Goal: Task Accomplishment & Management: Use online tool/utility

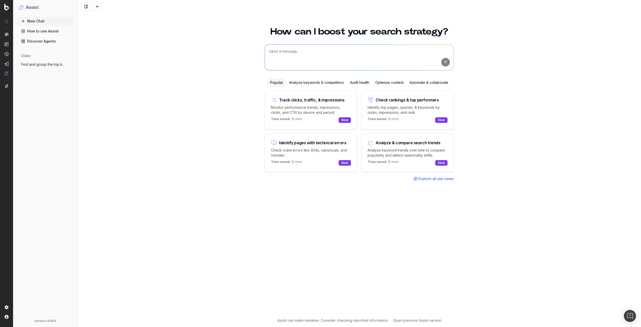
click at [49, 65] on span "Find and group the top keywords for hack" at bounding box center [43, 64] width 44 height 5
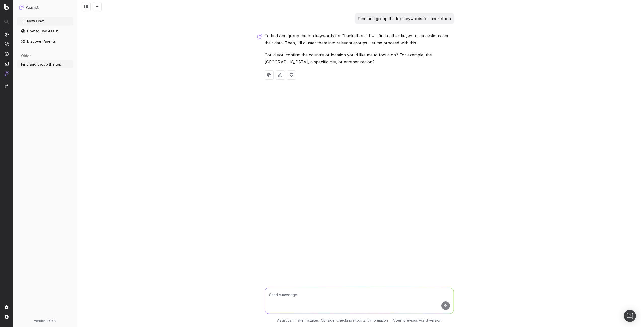
click at [200, 62] on div "Find and group the top keywords for hackathon To find and group the top keyword…" at bounding box center [358, 163] width 563 height 327
click at [169, 67] on div "Find and group the top keywords for hackathon To find and group the top keyword…" at bounding box center [358, 163] width 563 height 327
drag, startPoint x: 33, startPoint y: 105, endPoint x: 180, endPoint y: 81, distance: 148.3
